Goal: Use online tool/utility: Utilize a website feature to perform a specific function

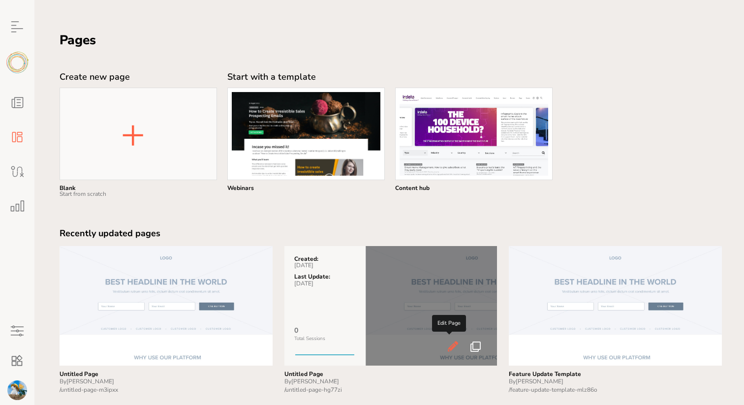
click at [447, 346] on icon at bounding box center [453, 345] width 12 height 9
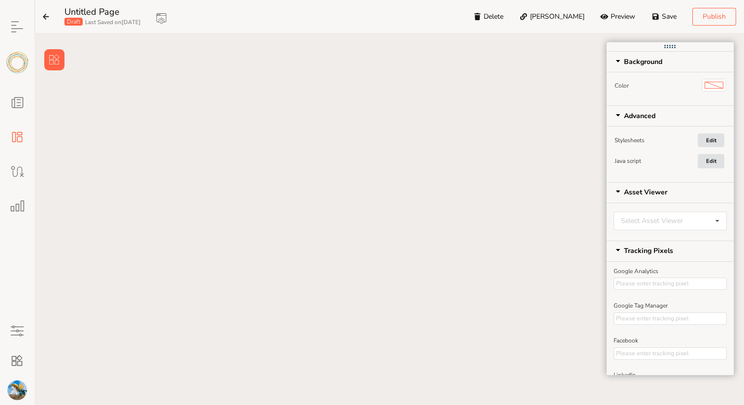
click at [50, 62] on icon at bounding box center [54, 59] width 10 height 10
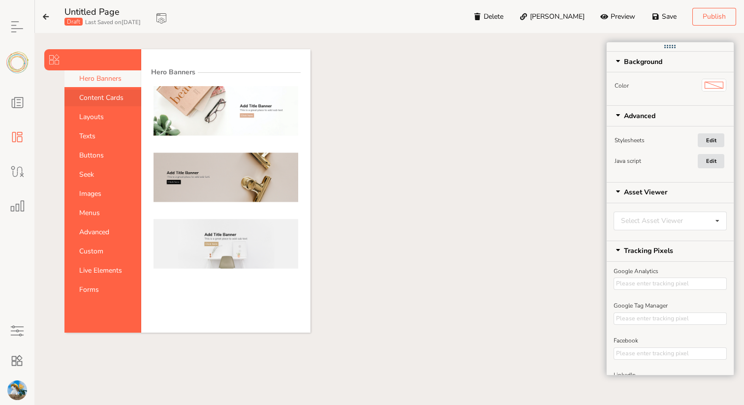
click at [88, 98] on link "Content Cards" at bounding box center [102, 97] width 77 height 17
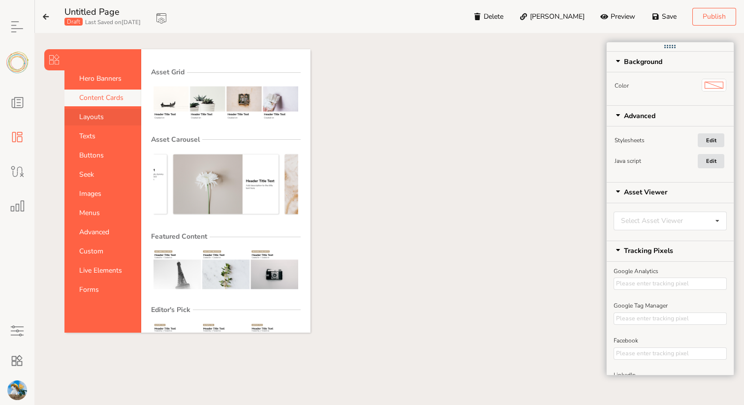
click at [88, 111] on link "Layouts" at bounding box center [102, 117] width 77 height 17
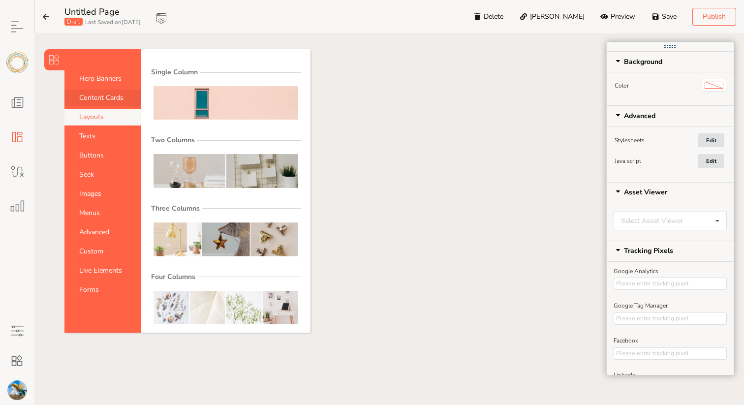
click at [89, 95] on link "Content Cards" at bounding box center [102, 97] width 77 height 17
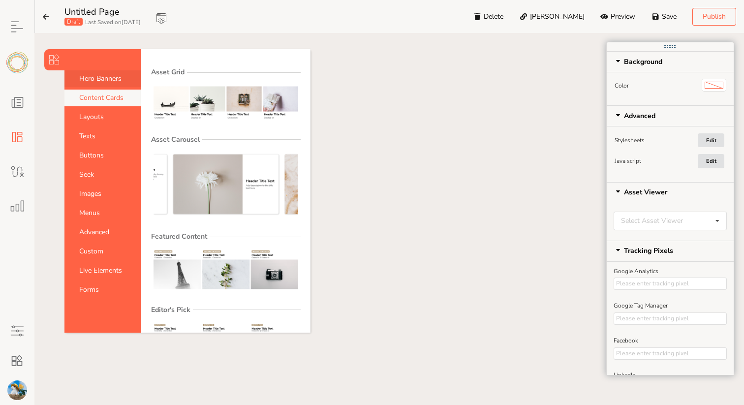
click at [91, 83] on link "Hero Banners" at bounding box center [102, 78] width 77 height 17
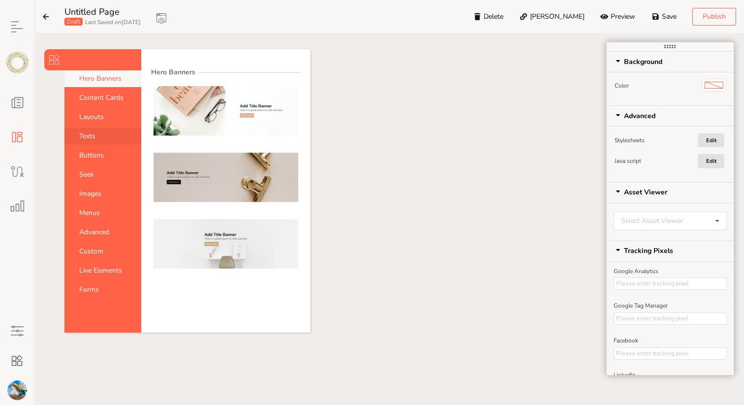
click at [89, 143] on link "Texts" at bounding box center [102, 136] width 77 height 17
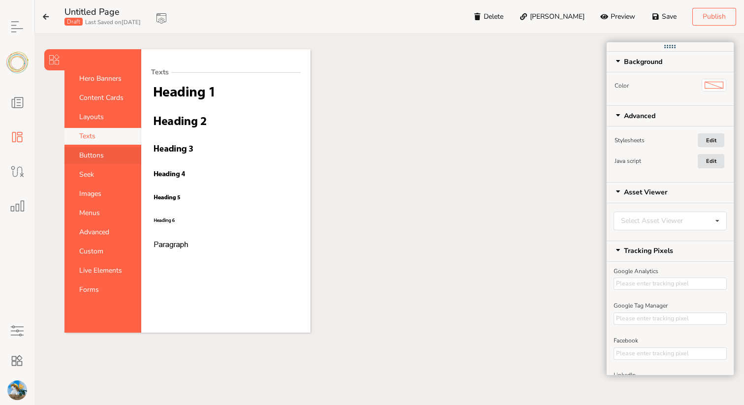
click at [91, 153] on link "Buttons" at bounding box center [102, 155] width 77 height 17
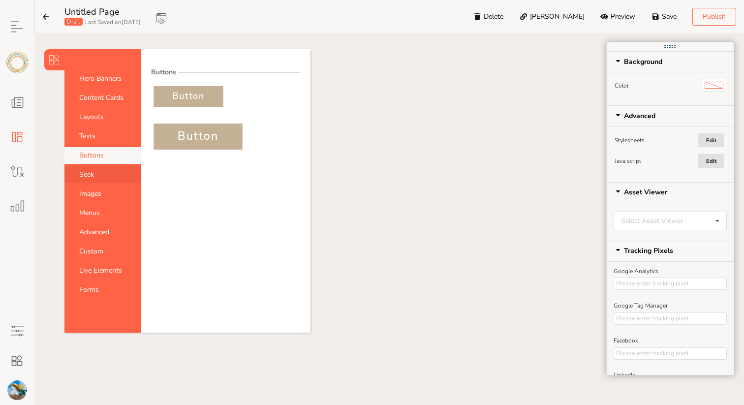
click at [91, 169] on link "Seek" at bounding box center [102, 174] width 77 height 17
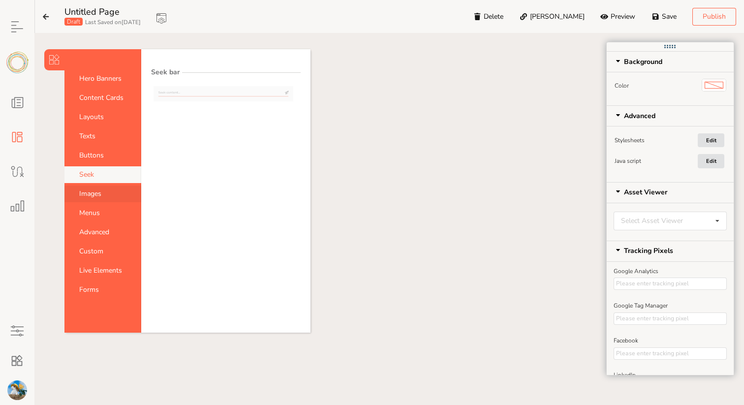
click at [88, 195] on link "Images" at bounding box center [102, 193] width 77 height 17
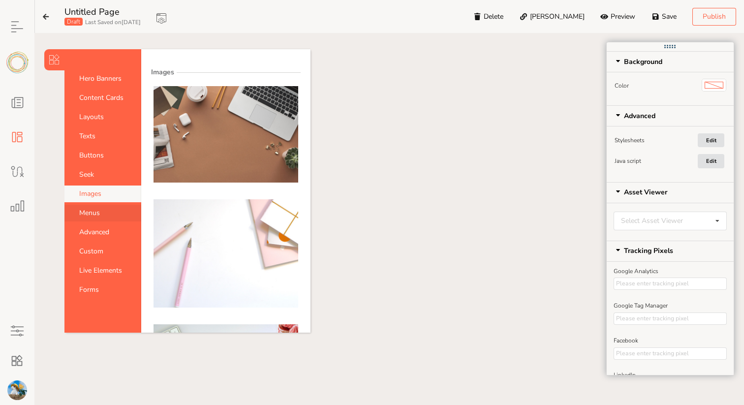
click at [89, 210] on link "Menus" at bounding box center [102, 213] width 77 height 17
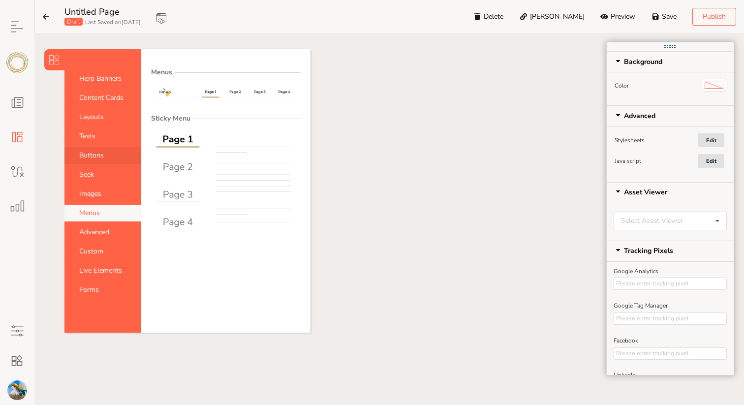
click at [91, 153] on link "Buttons" at bounding box center [102, 155] width 77 height 17
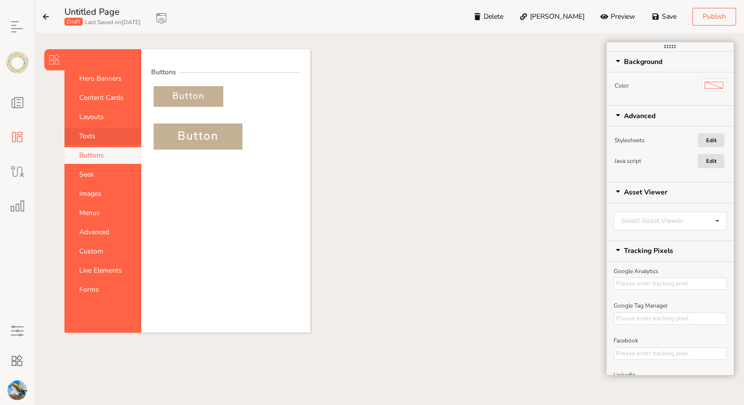
click at [90, 134] on link "Texts" at bounding box center [102, 136] width 77 height 17
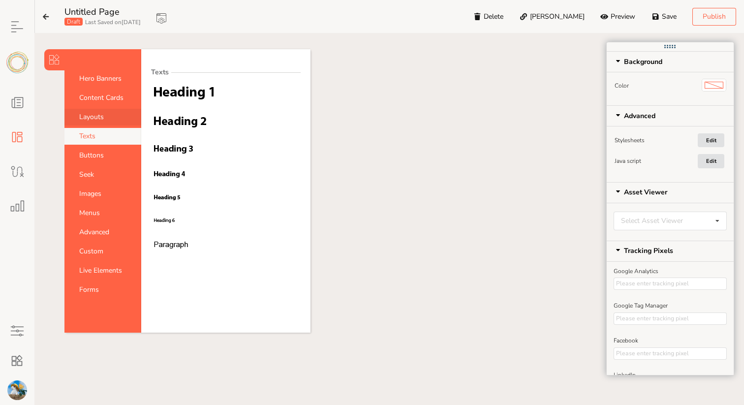
click at [93, 120] on link "Layouts" at bounding box center [102, 117] width 77 height 17
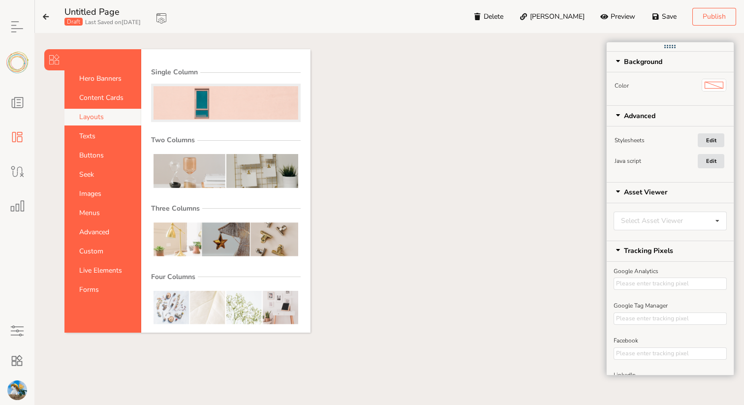
click at [190, 109] on img at bounding box center [225, 102] width 145 height 33
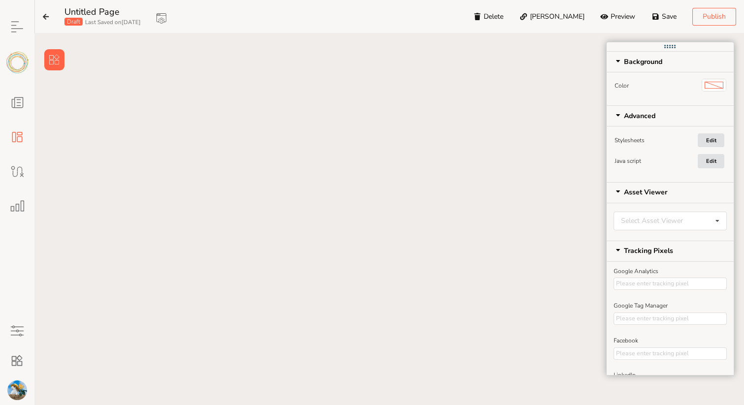
click at [215, 127] on div at bounding box center [388, 259] width 689 height 364
click at [200, 91] on div at bounding box center [389, 102] width 567 height 48
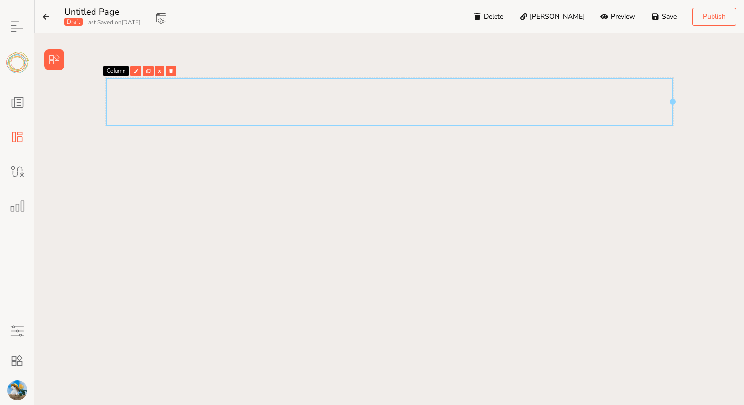
click at [228, 136] on div "Column" at bounding box center [388, 252] width 689 height 364
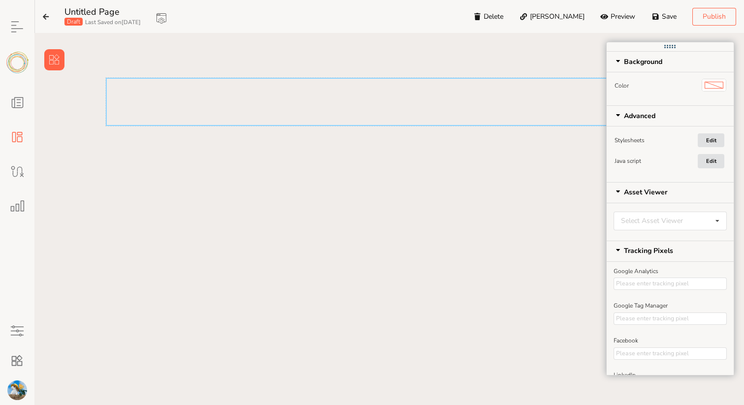
click at [227, 123] on div at bounding box center [389, 102] width 567 height 48
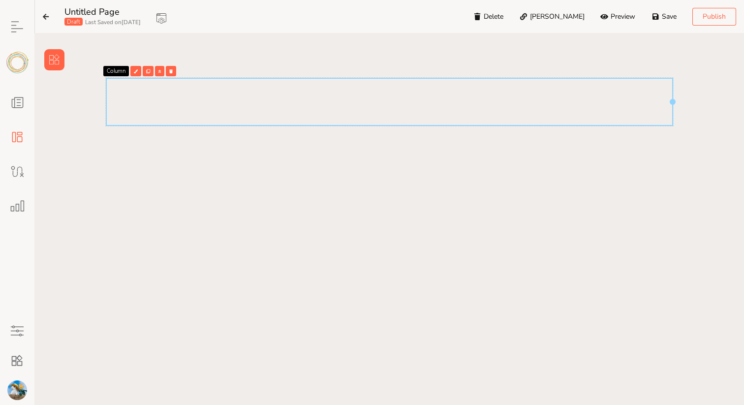
click at [226, 129] on div at bounding box center [389, 101] width 568 height 63
click at [62, 53] on button at bounding box center [54, 59] width 20 height 21
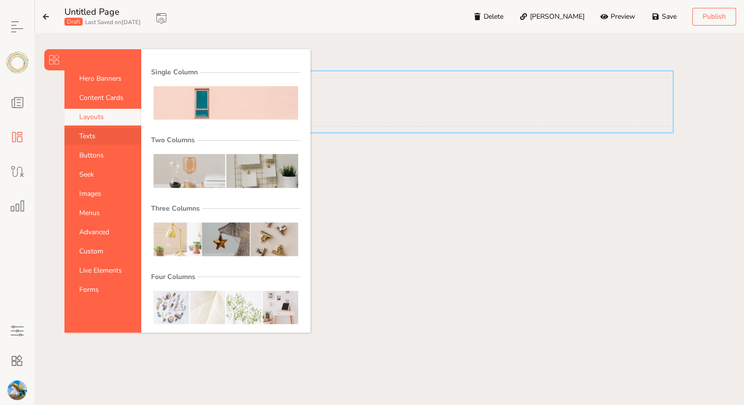
click at [92, 134] on link "Texts" at bounding box center [102, 136] width 77 height 17
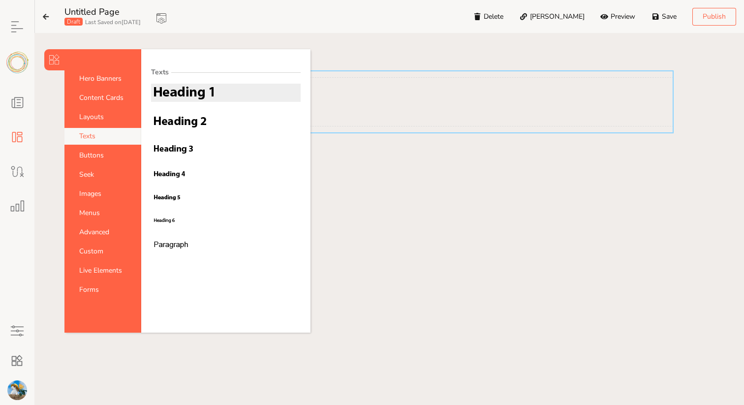
click at [196, 91] on img at bounding box center [183, 92] width 60 height 13
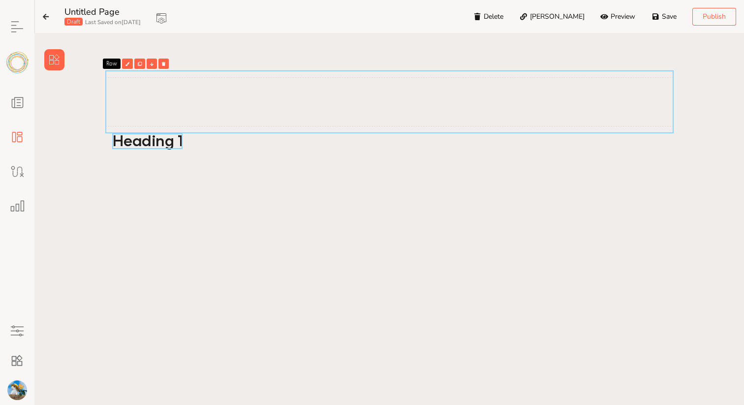
click at [140, 142] on h1 "Heading 1" at bounding box center [147, 141] width 71 height 16
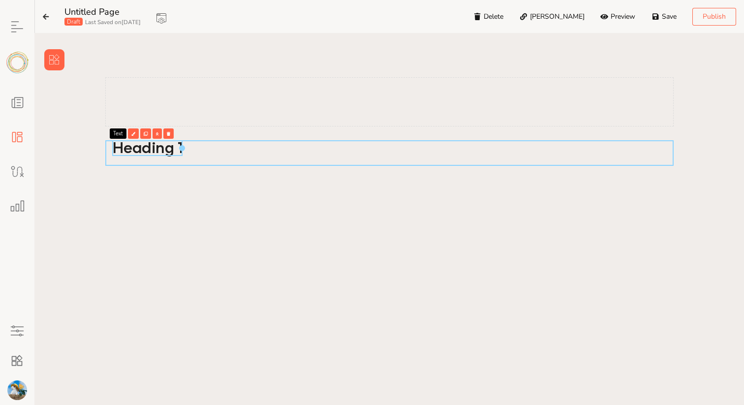
click at [108, 160] on div at bounding box center [389, 153] width 568 height 26
click at [120, 149] on h1 "Heading 1" at bounding box center [147, 148] width 71 height 16
click at [118, 164] on div at bounding box center [389, 153] width 568 height 26
drag, startPoint x: 137, startPoint y: 147, endPoint x: 151, endPoint y: 110, distance: 39.1
click at [151, 110] on div "Heading 1 Column" at bounding box center [388, 252] width 689 height 364
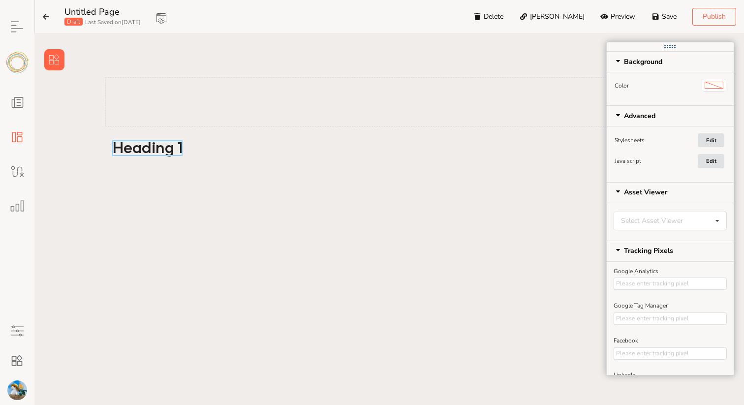
click at [113, 151] on h1 "Heading 1" at bounding box center [147, 148] width 71 height 16
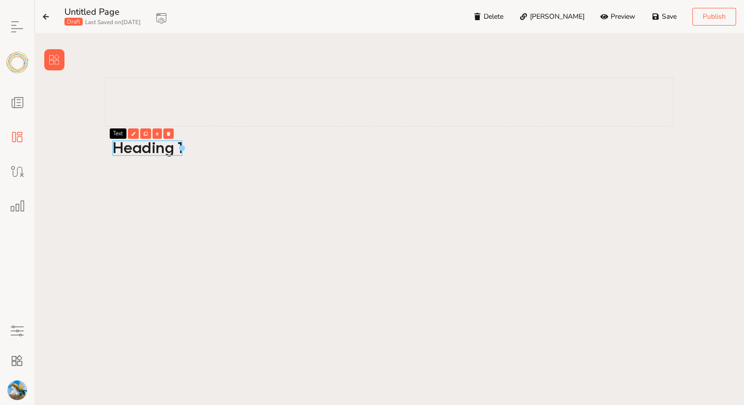
click at [114, 134] on div "Text" at bounding box center [118, 133] width 17 height 10
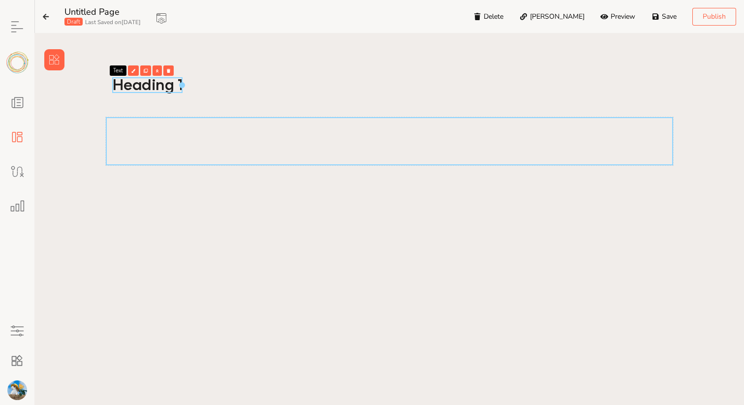
click at [141, 138] on div at bounding box center [389, 141] width 567 height 48
click at [135, 167] on div at bounding box center [389, 141] width 568 height 63
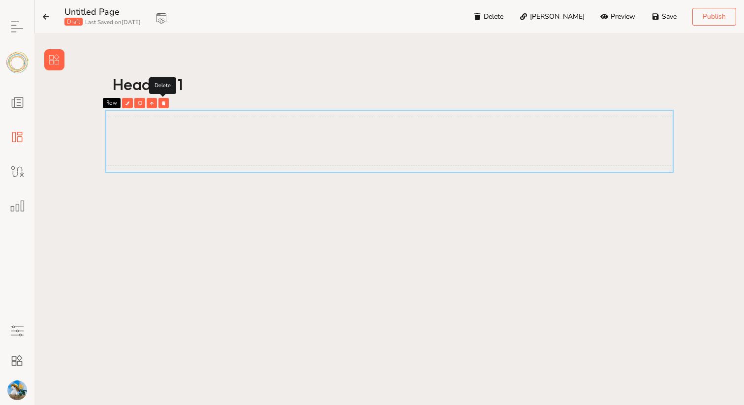
click at [162, 102] on icon at bounding box center [163, 103] width 3 height 4
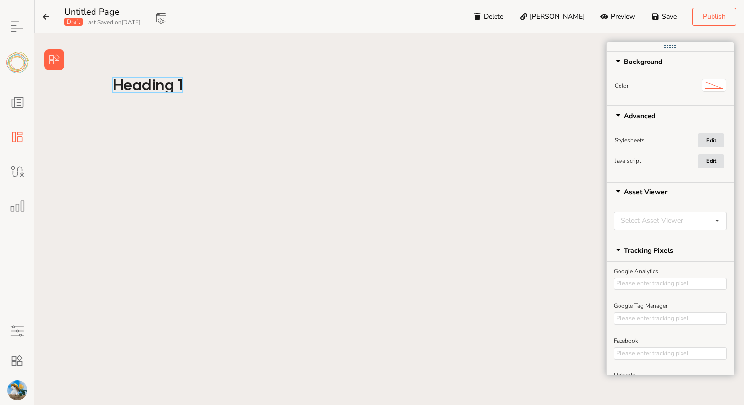
click at [163, 87] on h1 "Heading 1" at bounding box center [147, 85] width 71 height 16
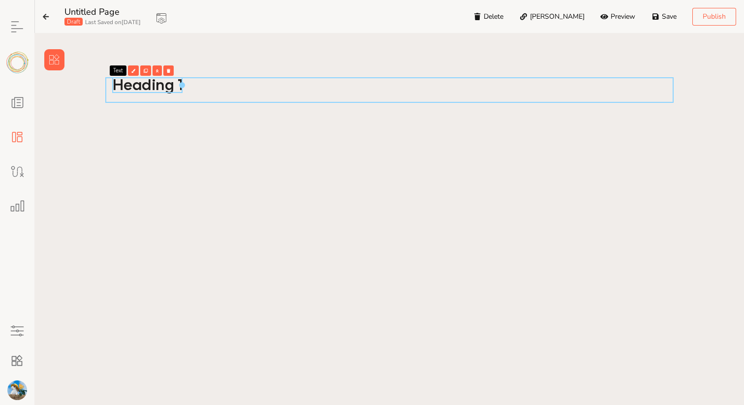
click at [205, 92] on div at bounding box center [389, 90] width 568 height 26
click at [155, 85] on h1 "Heading 1" at bounding box center [147, 85] width 71 height 16
click at [148, 71] on div at bounding box center [145, 70] width 11 height 10
click at [145, 71] on icon at bounding box center [146, 71] width 4 height 4
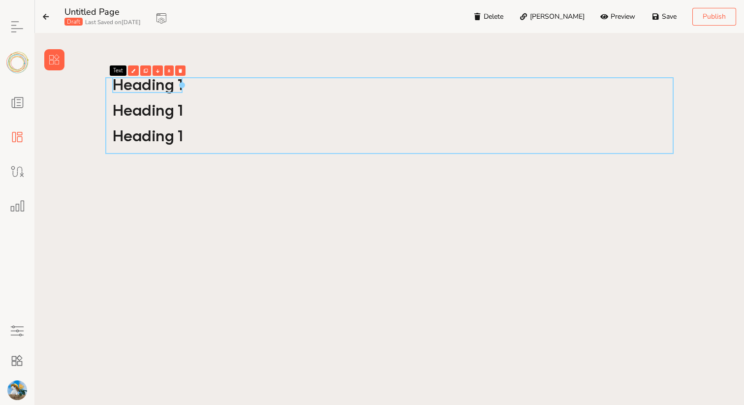
click at [205, 123] on div at bounding box center [389, 115] width 568 height 77
click at [192, 162] on div "Heading 1 Heading 1 Heading 1 Column" at bounding box center [388, 252] width 689 height 364
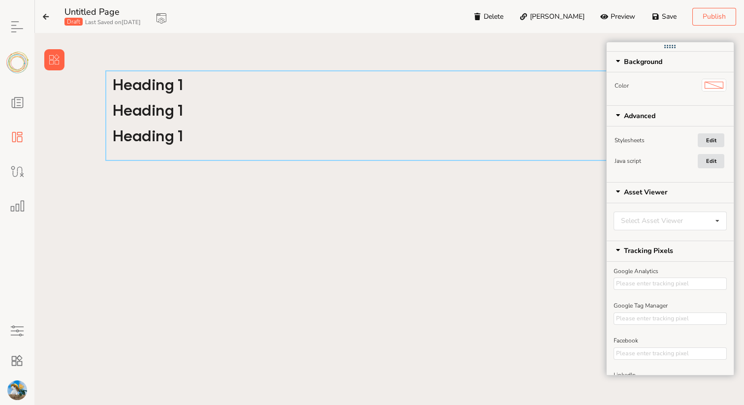
click at [183, 159] on div "Heading 1 Heading 1 Heading 1" at bounding box center [389, 115] width 568 height 90
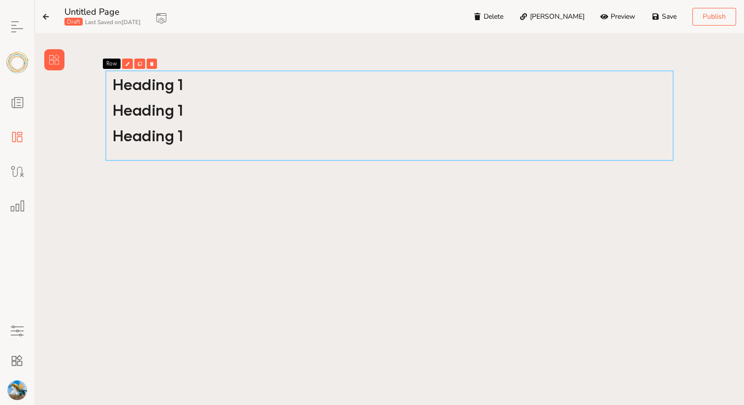
click at [53, 67] on button at bounding box center [54, 59] width 20 height 21
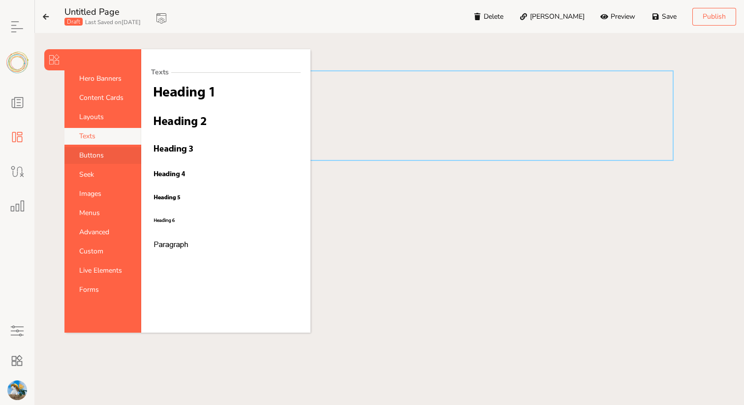
click at [98, 158] on link "Buttons" at bounding box center [102, 155] width 77 height 17
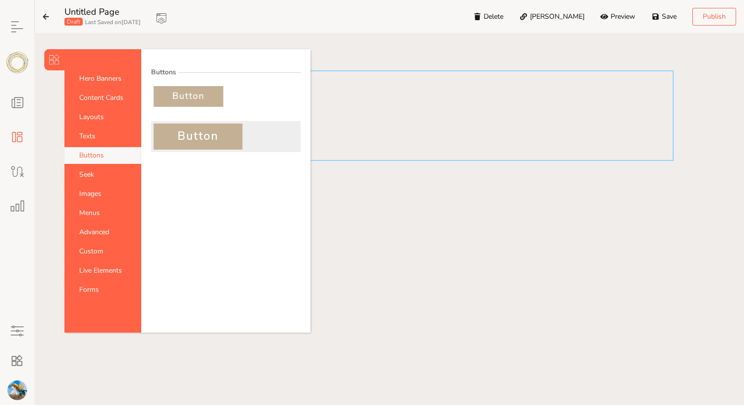
click at [180, 140] on img at bounding box center [197, 136] width 89 height 26
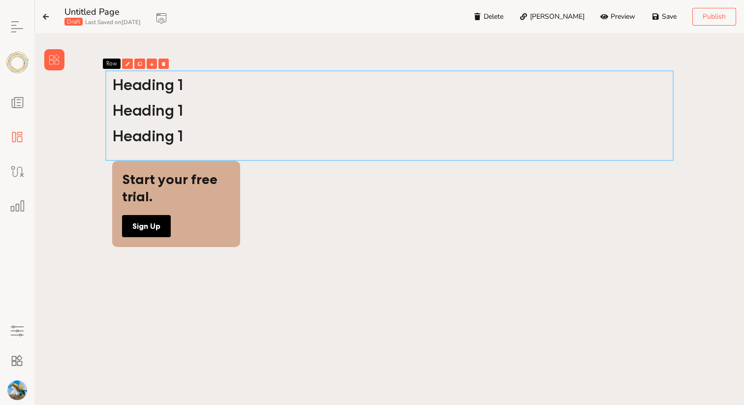
click at [89, 195] on div "Heading 1 Heading 1 Heading 1 Row Start your free trial. Sign Up" at bounding box center [388, 252] width 689 height 364
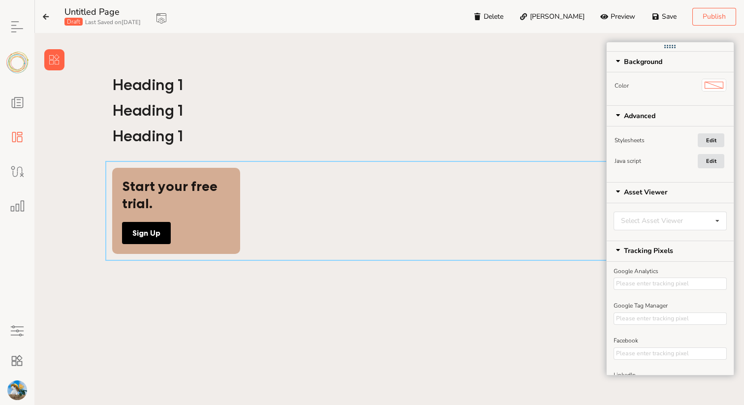
click at [289, 202] on div "Start your free trial. Sign Up" at bounding box center [389, 211] width 568 height 100
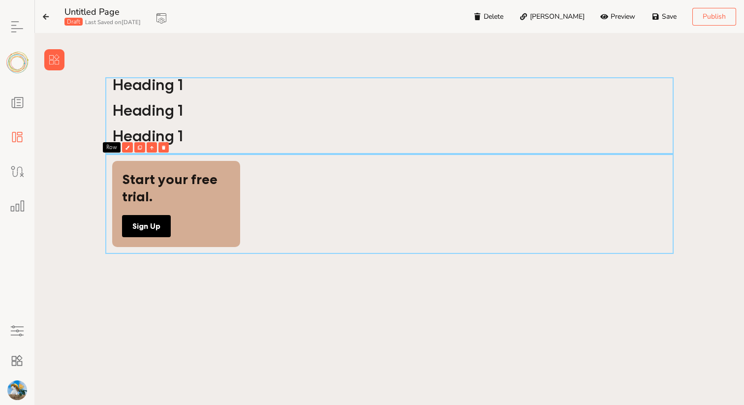
click at [106, 95] on div at bounding box center [389, 115] width 568 height 77
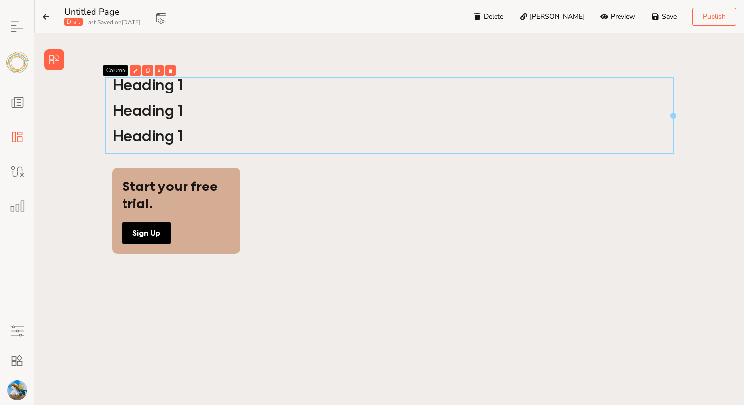
click at [95, 96] on div "Heading 1 Heading 1 Heading 1 Start your free trial. Sign Up Column" at bounding box center [388, 252] width 689 height 364
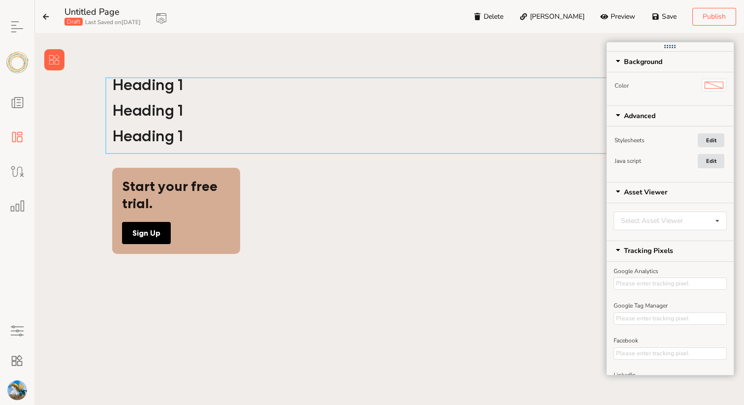
click at [138, 99] on div at bounding box center [389, 115] width 568 height 77
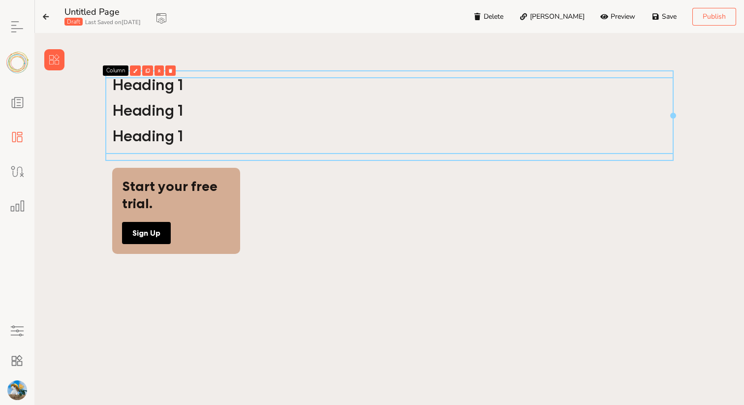
click at [228, 76] on div "Heading 1 Heading 1 Heading 1" at bounding box center [389, 115] width 568 height 90
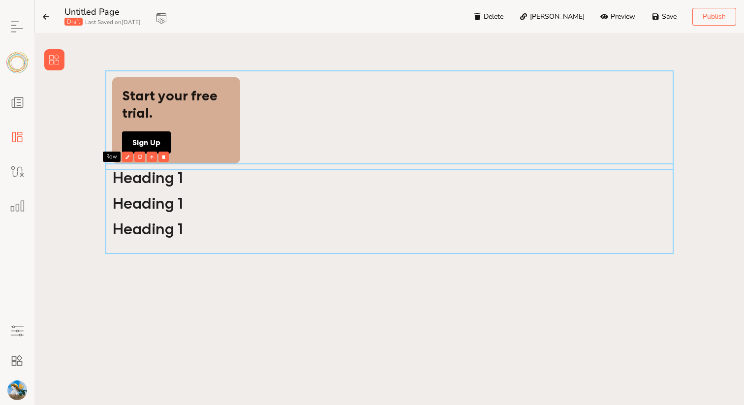
click at [284, 96] on div "Start your free trial. Sign Up" at bounding box center [389, 120] width 568 height 100
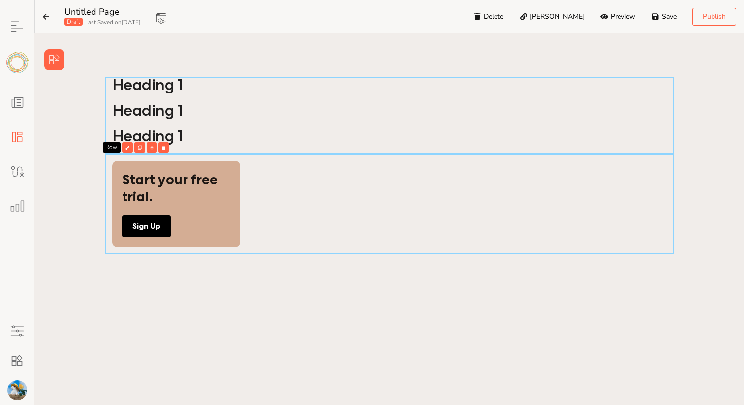
click at [217, 95] on div at bounding box center [389, 115] width 568 height 77
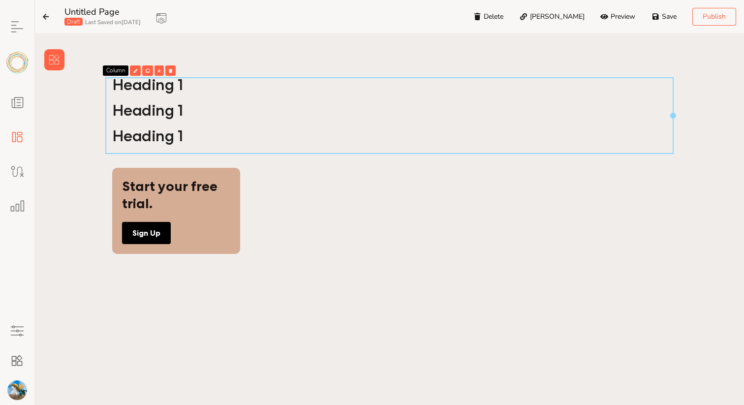
click at [257, 47] on div "Heading 1 Heading 1 Heading 1 Start your free trial. Sign Up Column" at bounding box center [388, 219] width 709 height 373
click at [234, 111] on div at bounding box center [389, 115] width 568 height 77
click at [159, 71] on icon at bounding box center [159, 71] width 2 height 4
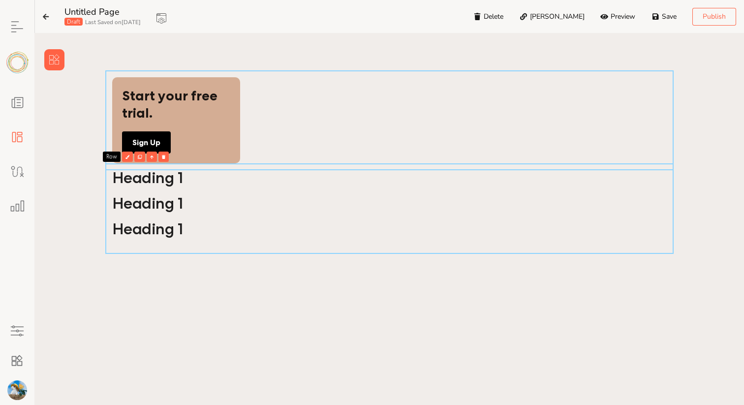
click at [340, 104] on div "Start your free trial. Sign Up" at bounding box center [389, 120] width 568 height 100
